Goal: Task Accomplishment & Management: Use online tool/utility

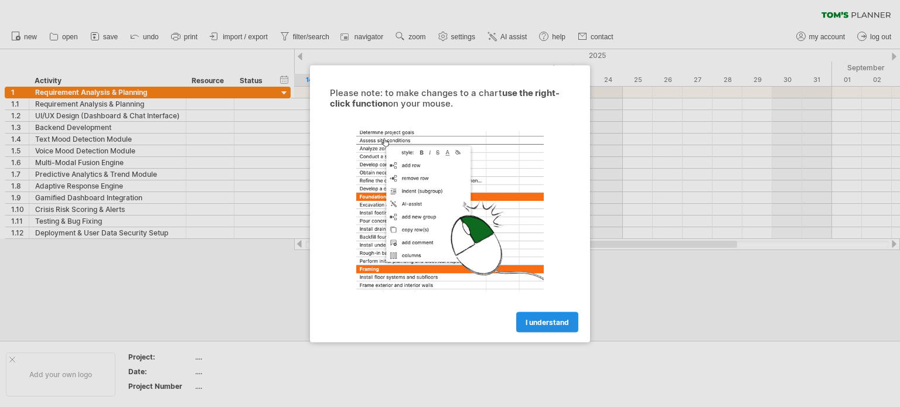
click at [531, 322] on span "I understand" at bounding box center [546, 322] width 43 height 9
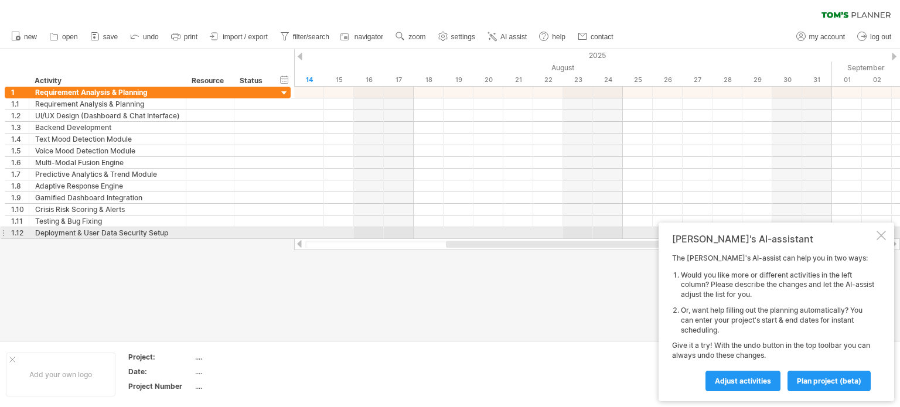
click at [878, 232] on div at bounding box center [880, 235] width 9 height 9
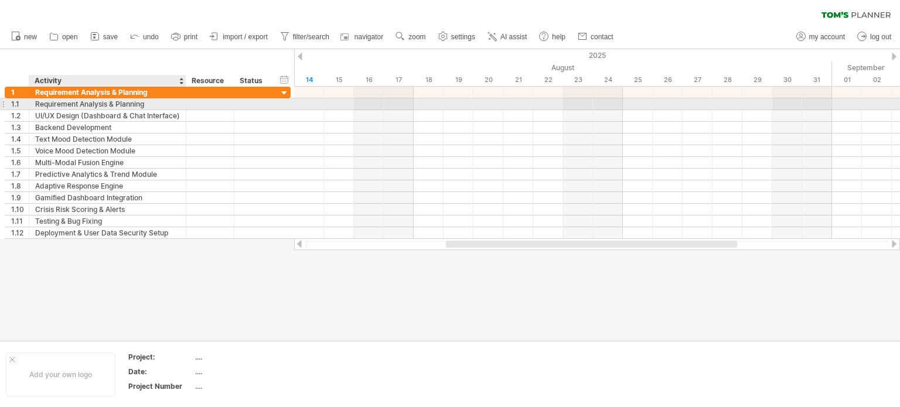
click at [108, 105] on div "Requirement Analysis & Planning" at bounding box center [107, 103] width 145 height 11
click at [148, 101] on input "**********" at bounding box center [107, 103] width 145 height 11
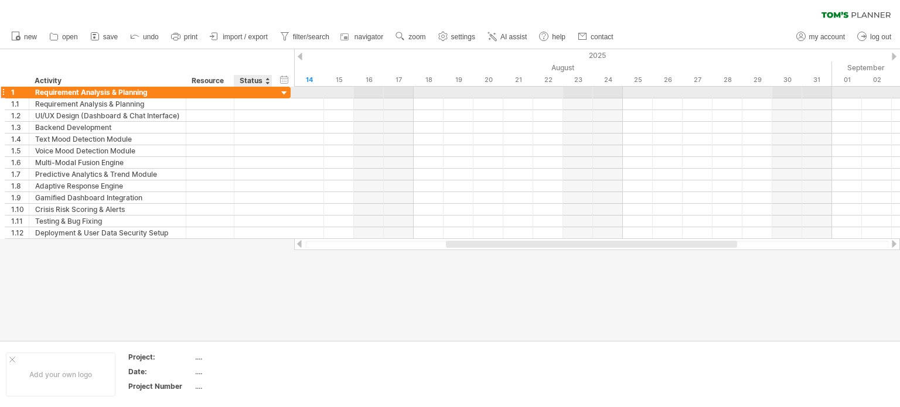
click at [286, 91] on div at bounding box center [284, 93] width 11 height 11
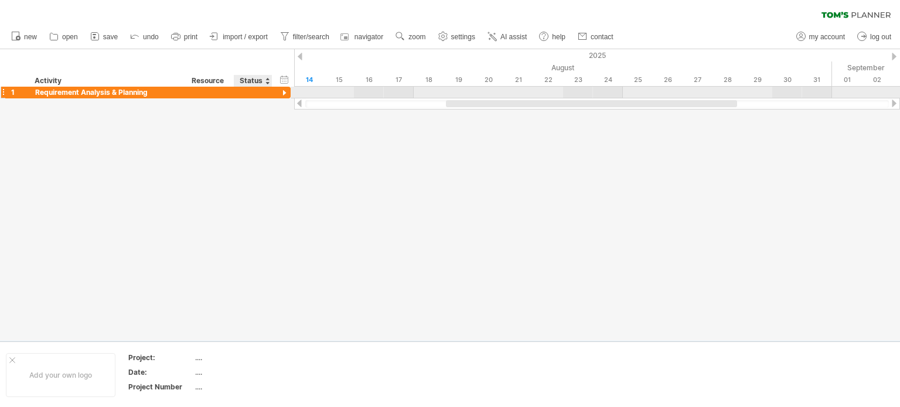
click at [286, 91] on div at bounding box center [284, 93] width 11 height 11
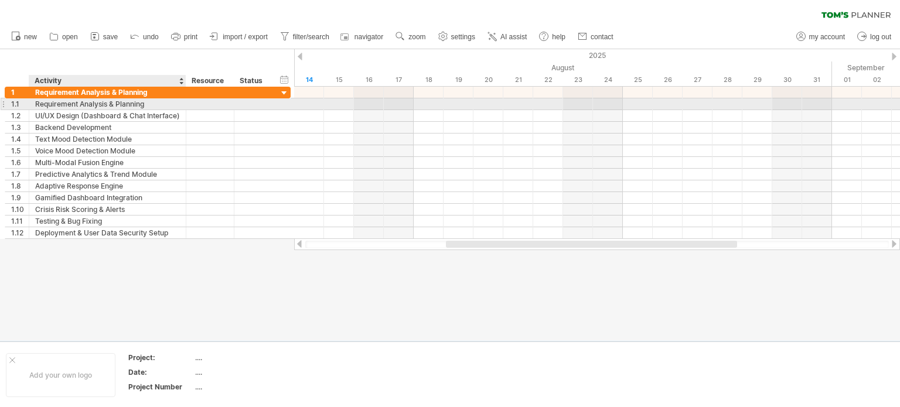
click at [157, 105] on div "Requirement Analysis & Planning" at bounding box center [107, 103] width 145 height 11
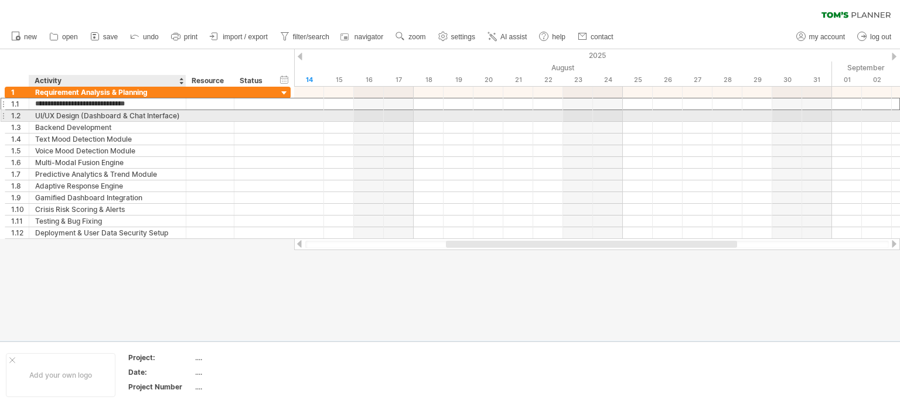
click at [160, 117] on div "UI/UX Design (Dashboard & Chat Interface)" at bounding box center [107, 115] width 145 height 11
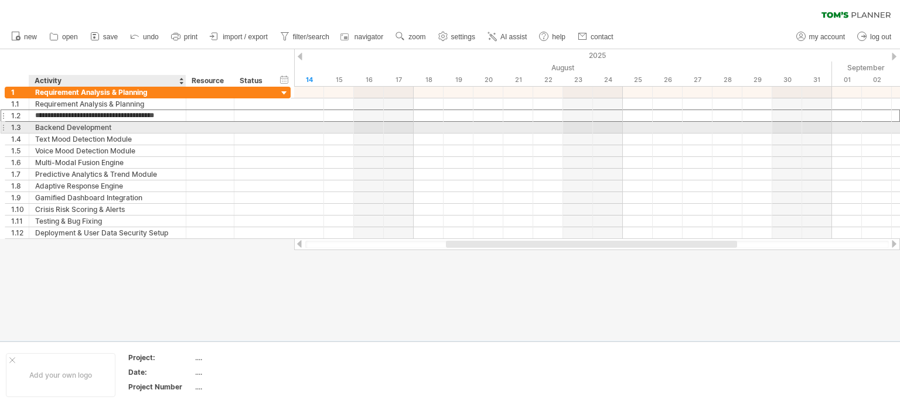
click at [159, 128] on div "Backend Development" at bounding box center [107, 127] width 145 height 11
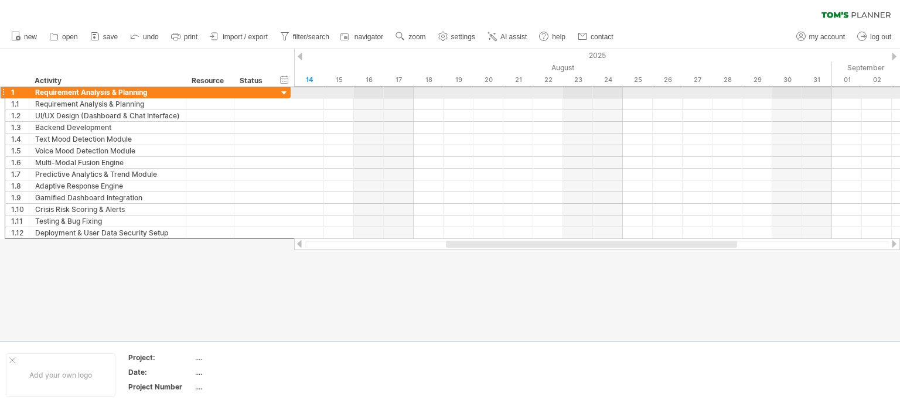
click at [4, 92] on div at bounding box center [3, 92] width 5 height 12
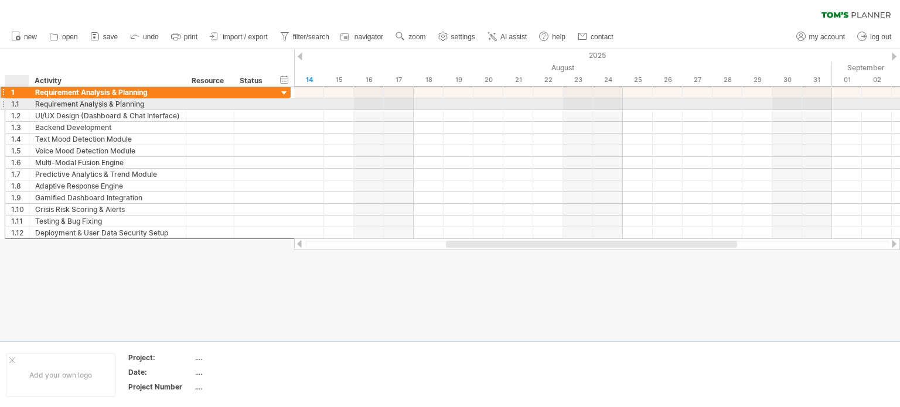
click at [14, 105] on div "1.1" at bounding box center [20, 103] width 18 height 11
click at [21, 105] on div "1.1" at bounding box center [20, 103] width 18 height 11
click at [15, 102] on div "1.1" at bounding box center [20, 103] width 18 height 11
click at [318, 100] on div at bounding box center [597, 104] width 606 height 12
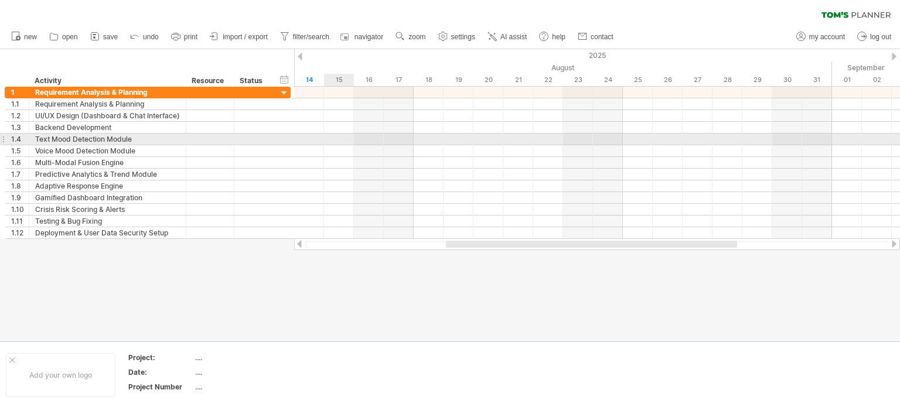
click at [342, 140] on div at bounding box center [597, 140] width 606 height 12
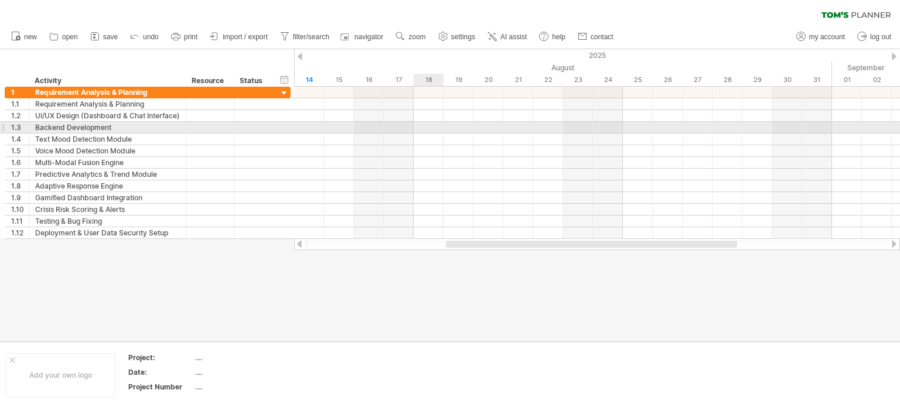
click at [419, 125] on div at bounding box center [597, 128] width 606 height 12
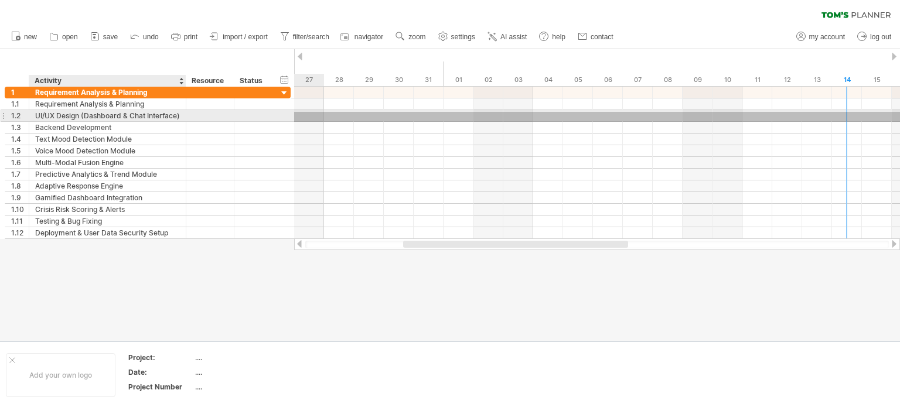
drag, startPoint x: 429, startPoint y: 122, endPoint x: 121, endPoint y: 112, distance: 308.3
click at [121, 112] on div "Trying to reach [DOMAIN_NAME] Connected again... 0% clear filter new 1" at bounding box center [450, 203] width 900 height 407
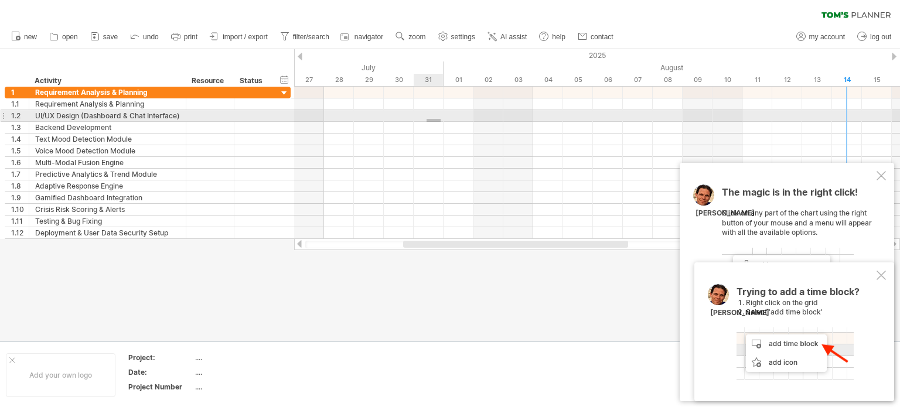
drag, startPoint x: 436, startPoint y: 121, endPoint x: 502, endPoint y: 128, distance: 66.0
click at [502, 128] on div at bounding box center [597, 163] width 606 height 152
